Goal: Transaction & Acquisition: Purchase product/service

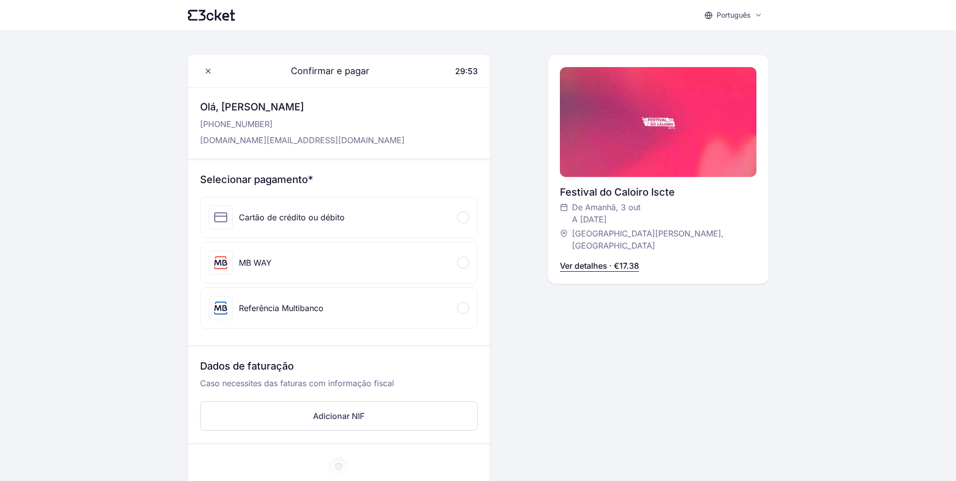
click at [335, 259] on div "MB WAY" at bounding box center [339, 262] width 277 height 40
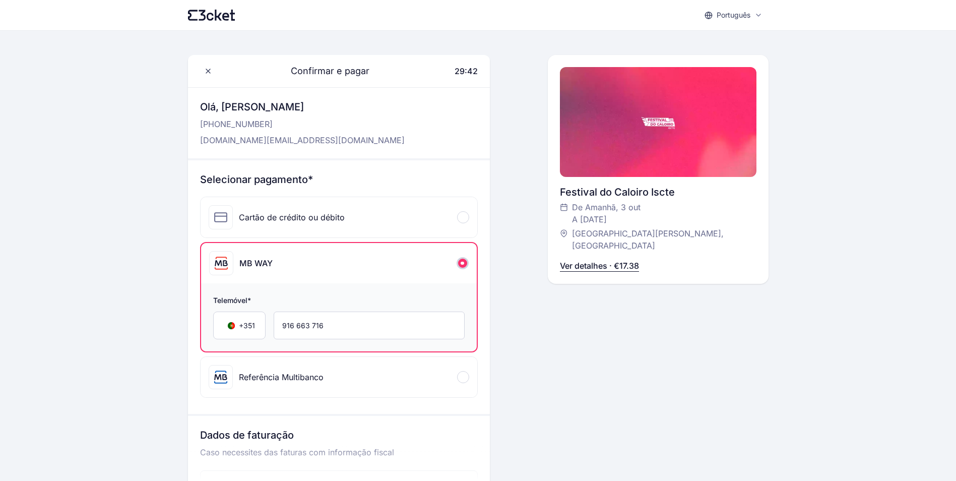
click at [289, 143] on p "[DOMAIN_NAME][EMAIL_ADDRESS][DOMAIN_NAME]" at bounding box center [302, 140] width 205 height 12
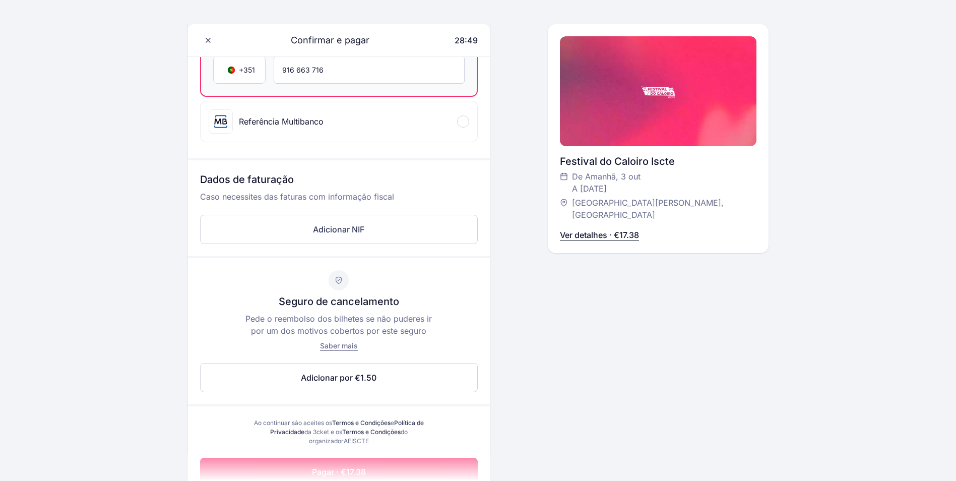
scroll to position [269, 0]
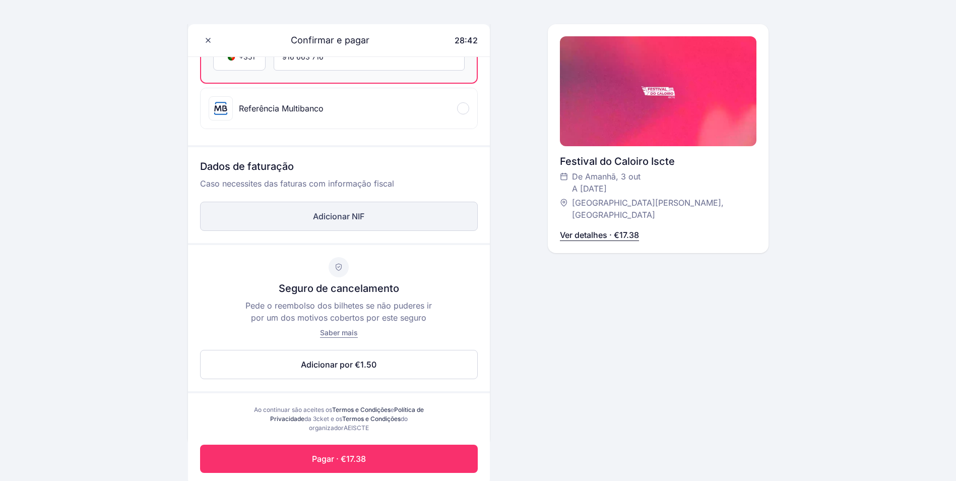
click at [360, 218] on button "Adicionar NIF" at bounding box center [339, 216] width 278 height 29
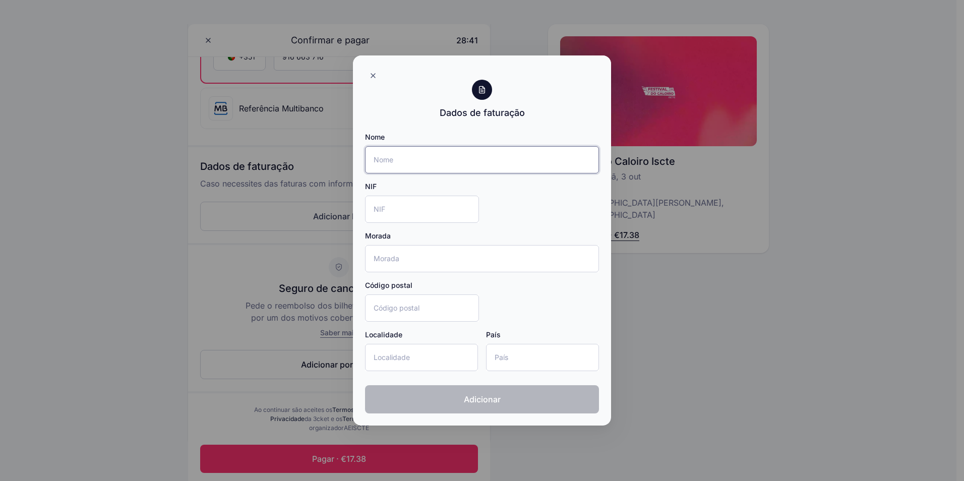
click at [402, 163] on input "Nome" at bounding box center [482, 159] width 234 height 27
click at [663, 329] on div at bounding box center [482, 240] width 964 height 481
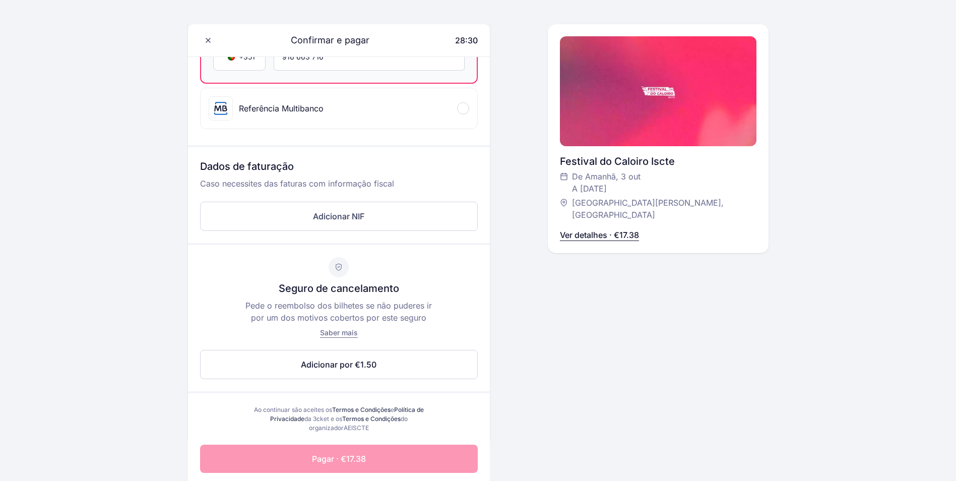
click at [433, 461] on button "Pagar · €17.38" at bounding box center [339, 459] width 278 height 28
